Goal: Task Accomplishment & Management: Manage account settings

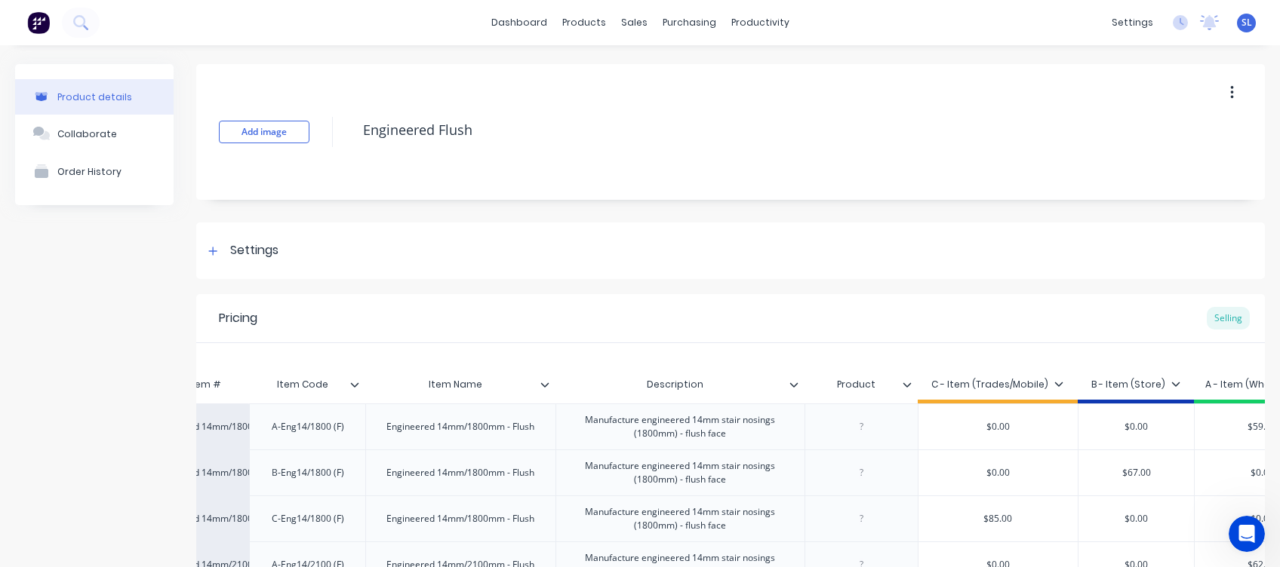
click at [1237, 24] on div "SL Holzbau Industries Pty Ltd Susan Lowry Administrator Profile Sign out" at bounding box center [1246, 23] width 19 height 19
click at [1241, 24] on span "SL" at bounding box center [1246, 23] width 11 height 14
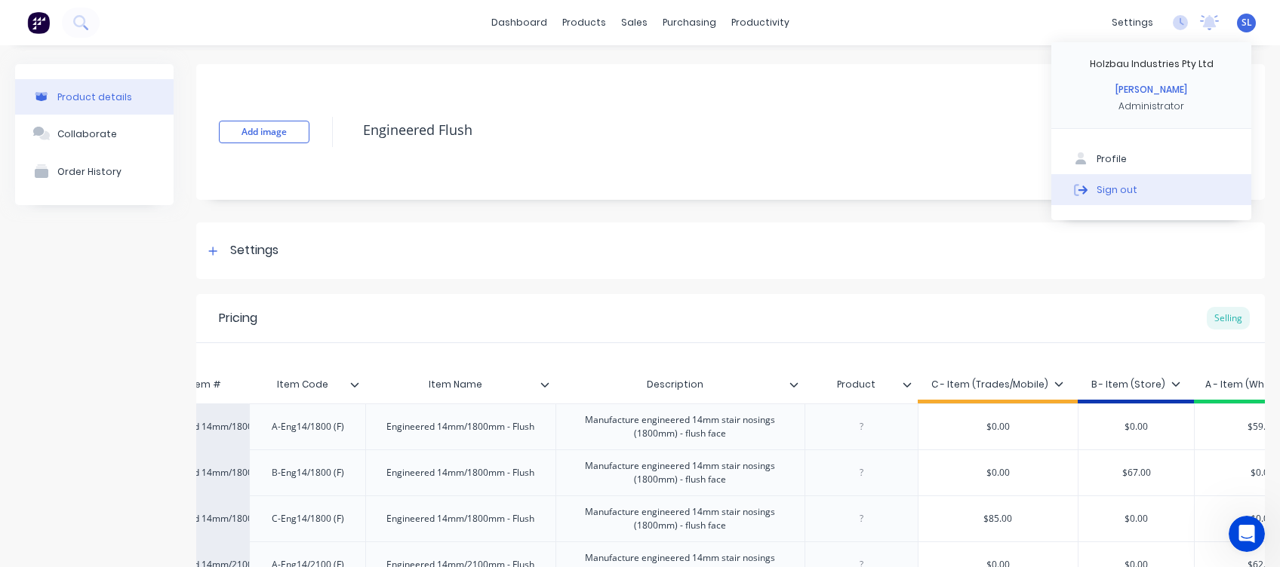
click at [1101, 185] on div "Sign out" at bounding box center [1116, 190] width 41 height 14
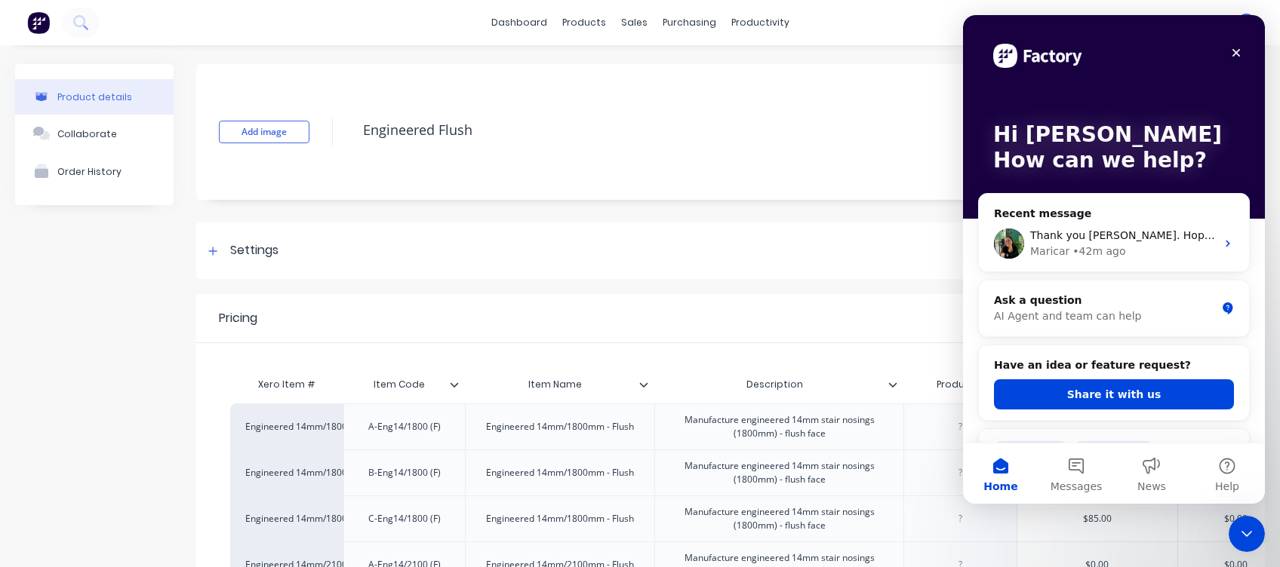
scroll to position [0, 1]
click at [1072, 240] on span "Thank you Maricar. Hope you are well and safe where you are." at bounding box center [1220, 235] width 380 height 12
click at [1043, 238] on span "Thank you Maricar. Hope you are well and safe where you are." at bounding box center [1220, 235] width 380 height 12
click at [1233, 48] on icon "Close" at bounding box center [1236, 53] width 12 height 12
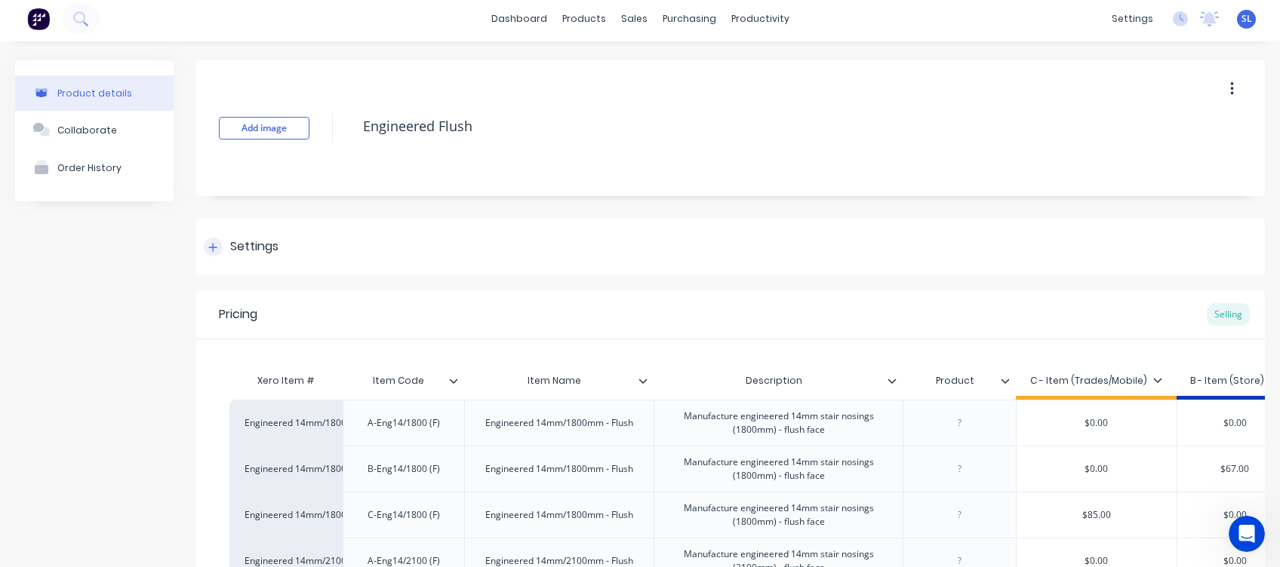
scroll to position [0, 0]
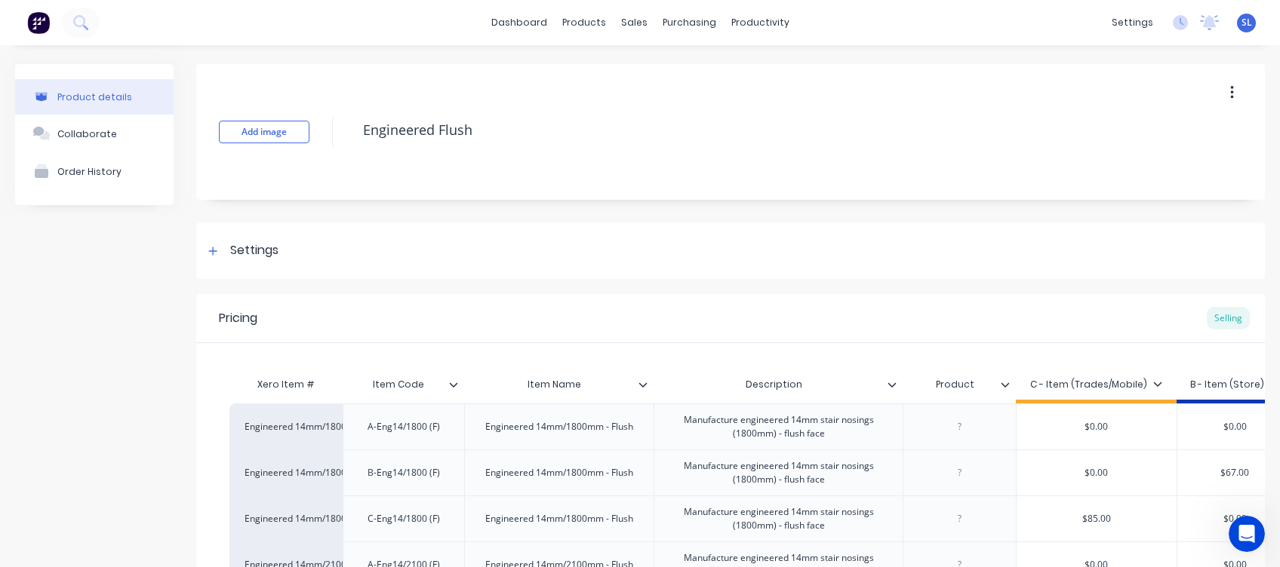
click at [1241, 26] on span "SL" at bounding box center [1246, 23] width 11 height 14
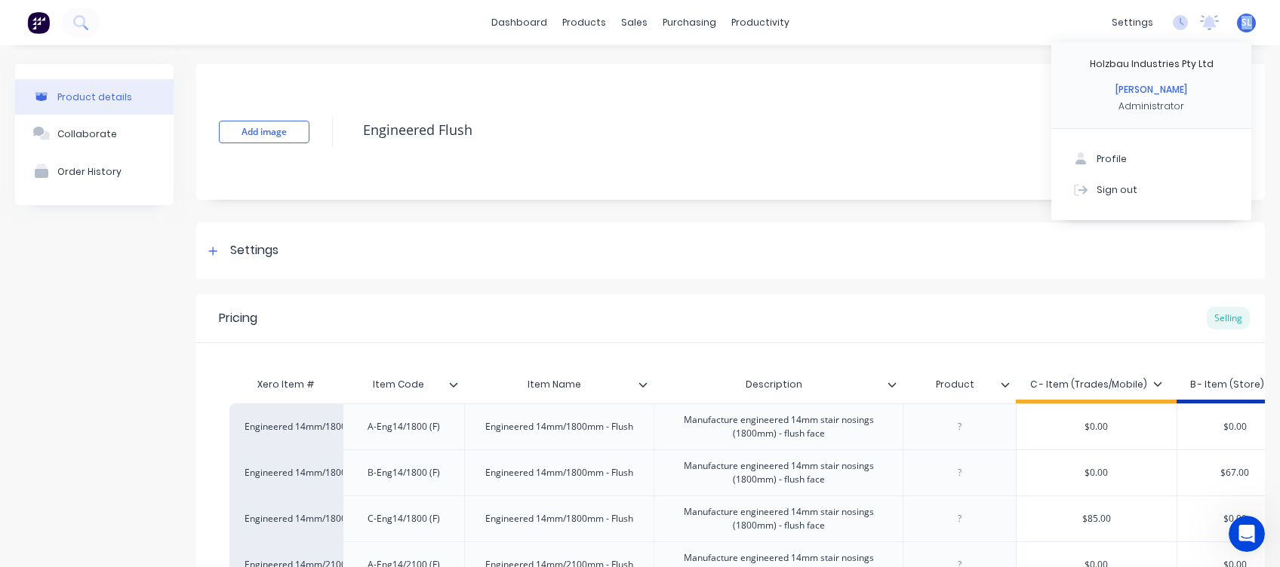
click at [1241, 26] on span "SL" at bounding box center [1246, 23] width 11 height 14
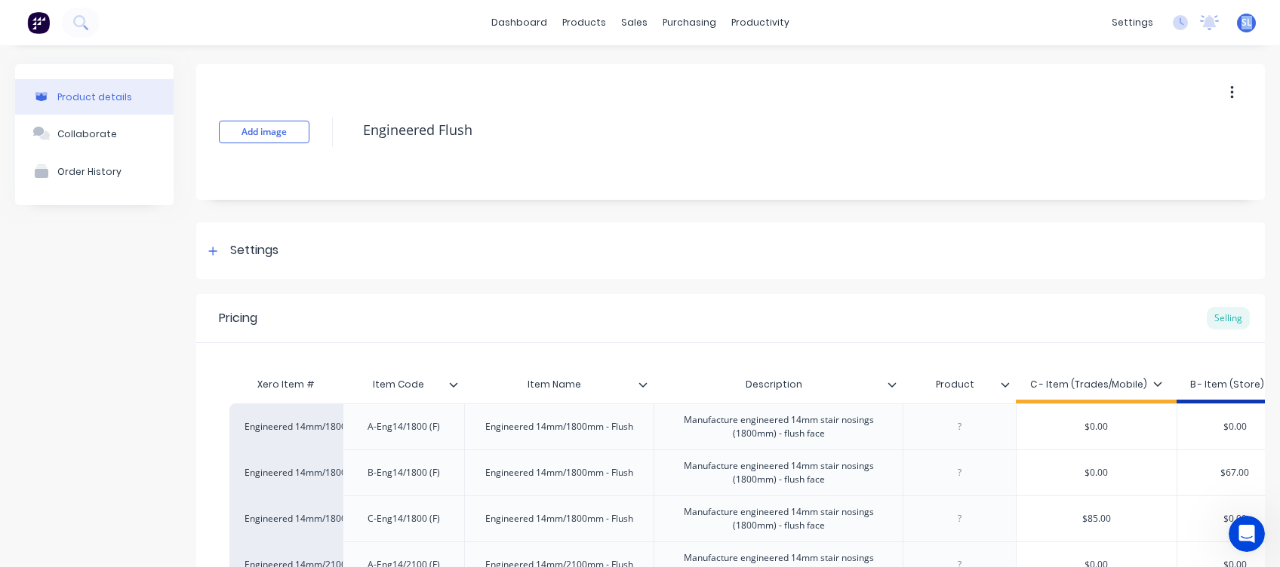
click at [1241, 19] on span "SL" at bounding box center [1246, 23] width 11 height 14
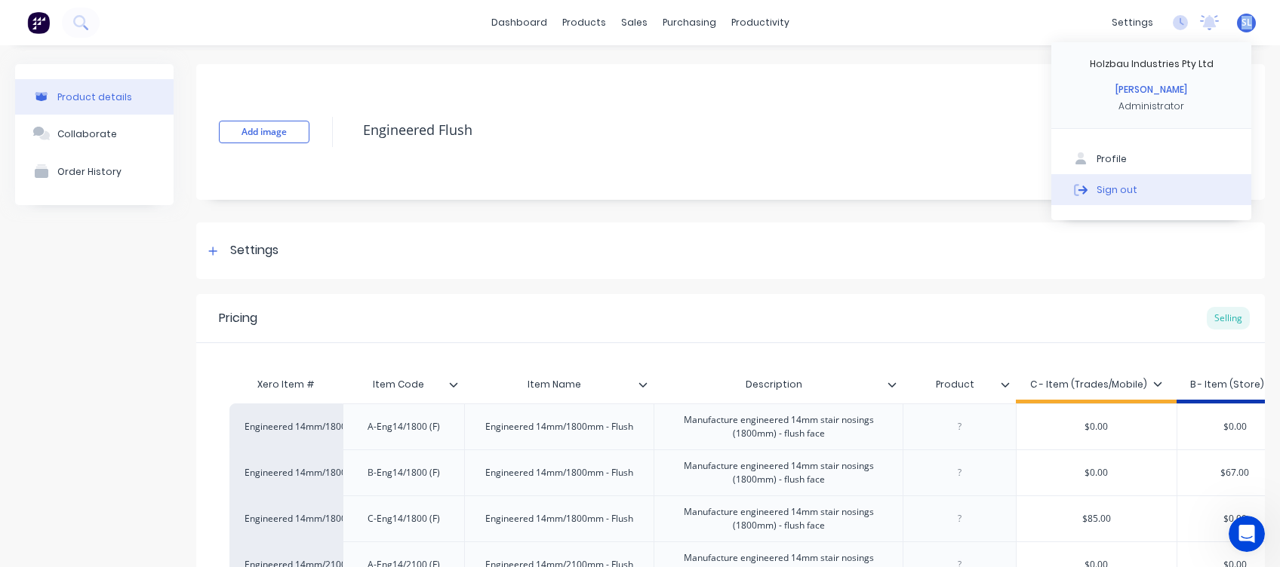
click at [1098, 179] on button "Sign out" at bounding box center [1151, 189] width 200 height 30
